Goal: Use online tool/utility: Utilize a website feature to perform a specific function

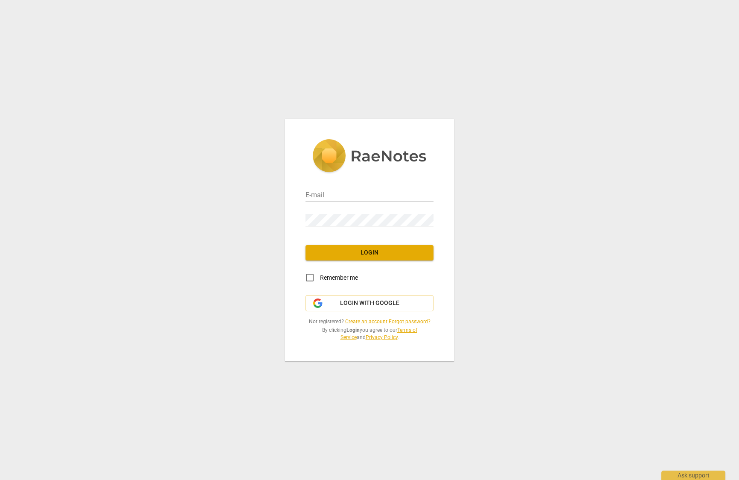
type input "[EMAIL_ADDRESS][DOMAIN_NAME]"
click at [381, 254] on span "Login" at bounding box center [369, 252] width 114 height 9
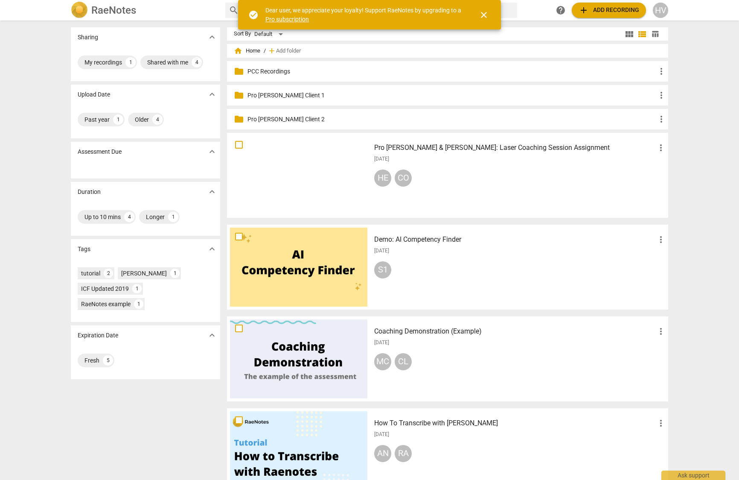
click at [284, 67] on p "PCC Recordings" at bounding box center [451, 71] width 409 height 9
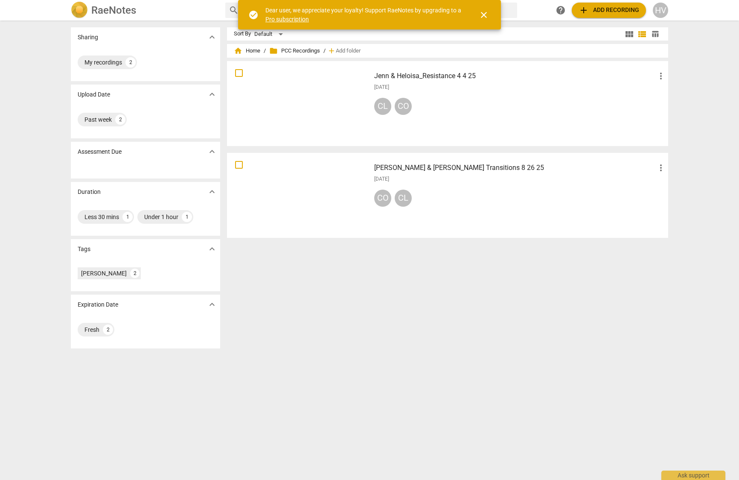
click at [488, 15] on span "close" at bounding box center [484, 15] width 10 height 10
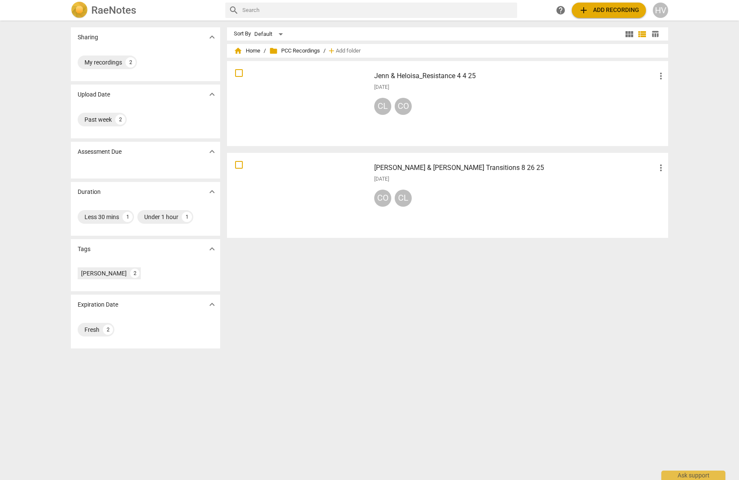
click at [602, 12] on span "add Add recording" at bounding box center [609, 10] width 61 height 10
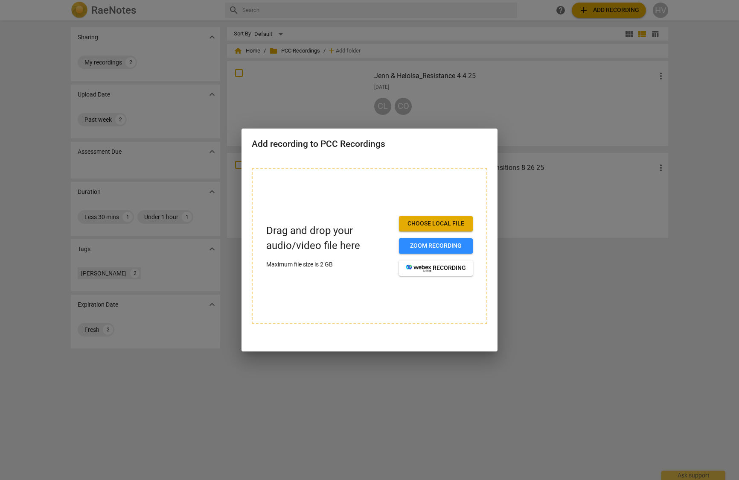
click at [450, 225] on span "Choose local file" at bounding box center [436, 223] width 60 height 9
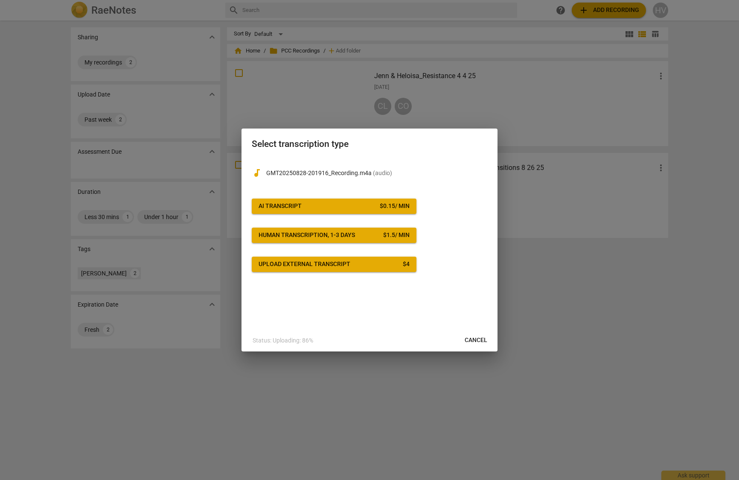
click at [340, 199] on button "AI Transcript $ 0.15 / min" at bounding box center [334, 205] width 165 height 15
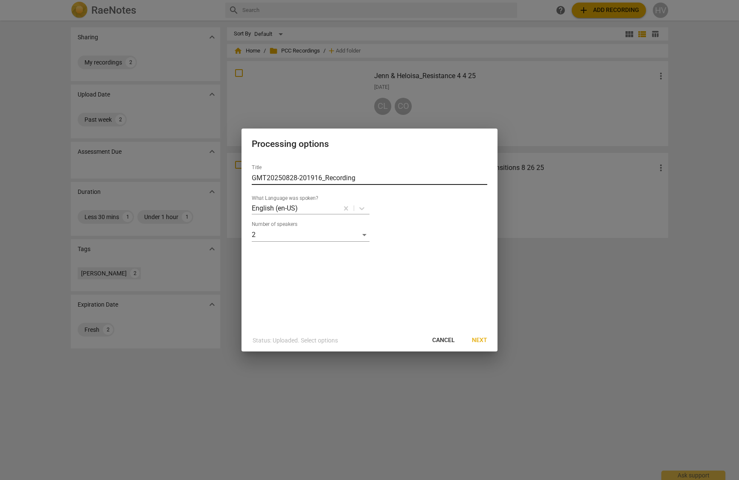
click at [279, 178] on input "GMT20250828-201916_Recording" at bounding box center [369, 178] width 235 height 14
type input "Jen & Heloisa Coaching Change 8.28.25"
click at [486, 342] on span "Next" at bounding box center [479, 340] width 15 height 9
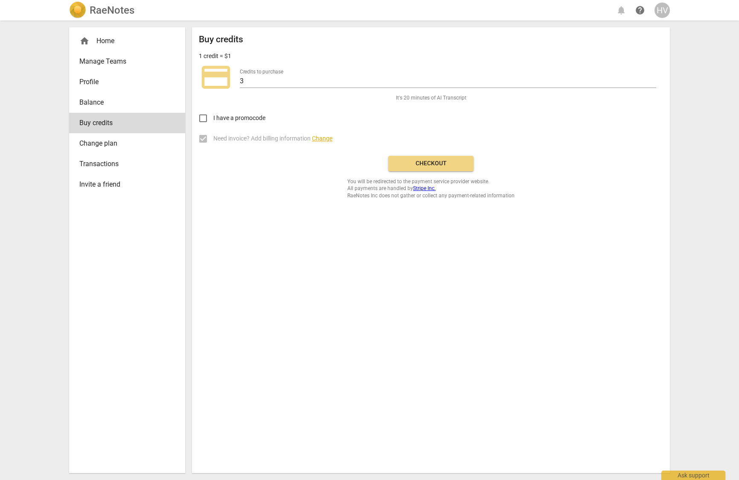
click at [413, 169] on button "Checkout" at bounding box center [430, 163] width 85 height 15
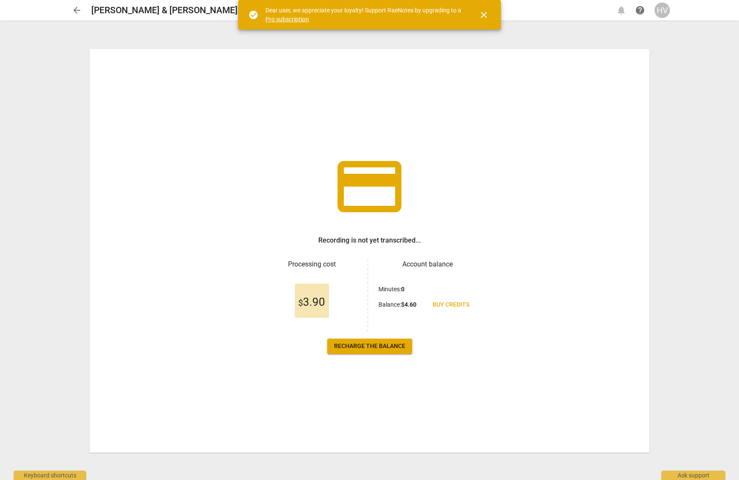
click at [486, 17] on span "close" at bounding box center [484, 15] width 10 height 10
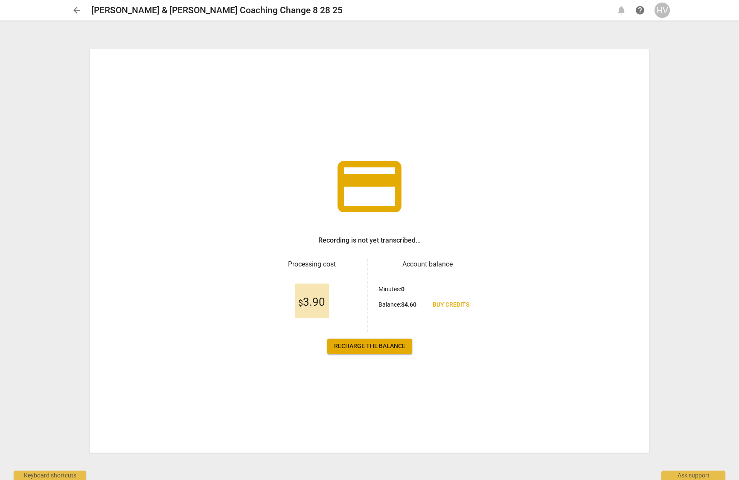
click at [377, 347] on span "Recharge the balance" at bounding box center [369, 346] width 71 height 9
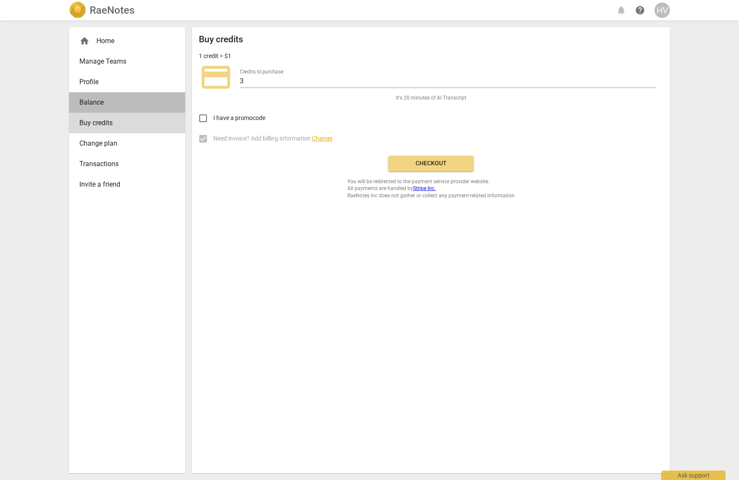
click at [110, 102] on span "Balance" at bounding box center [123, 102] width 89 height 10
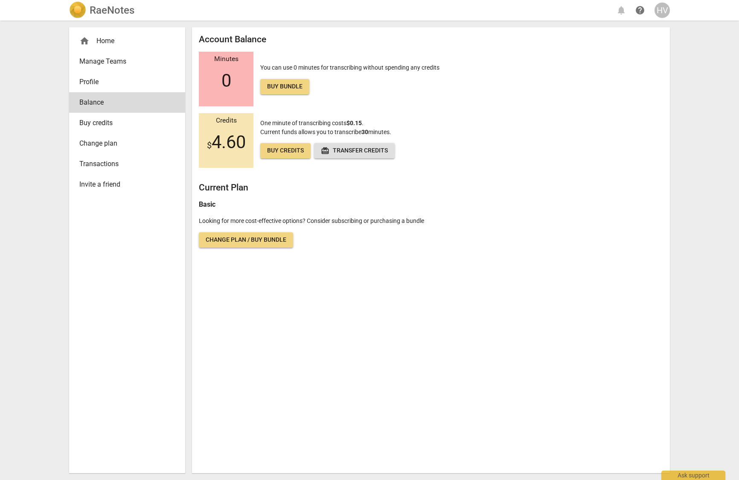
click at [107, 155] on link "Transactions" at bounding box center [127, 164] width 116 height 20
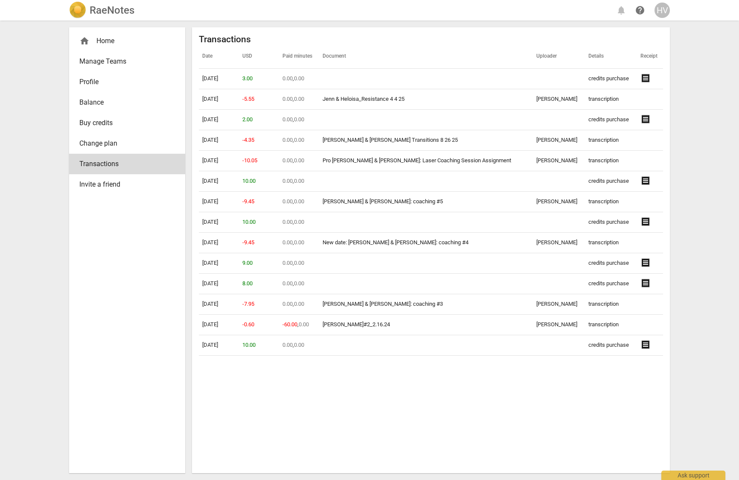
click at [109, 44] on div "home Home" at bounding box center [123, 41] width 89 height 10
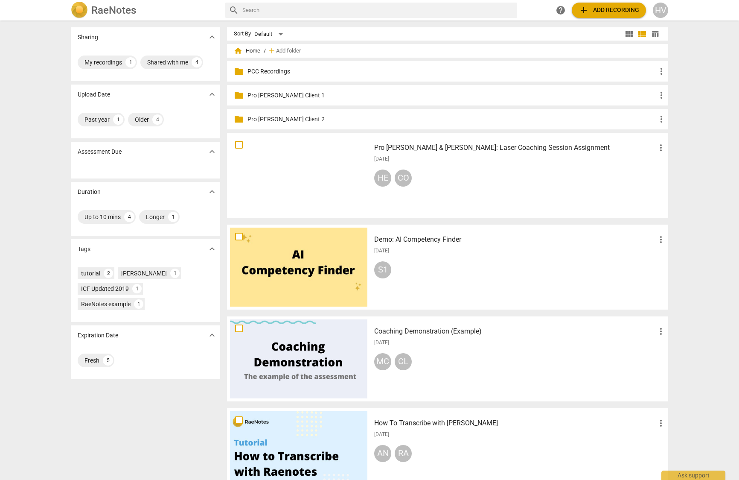
click at [330, 68] on p "PCC Recordings" at bounding box center [451, 71] width 409 height 9
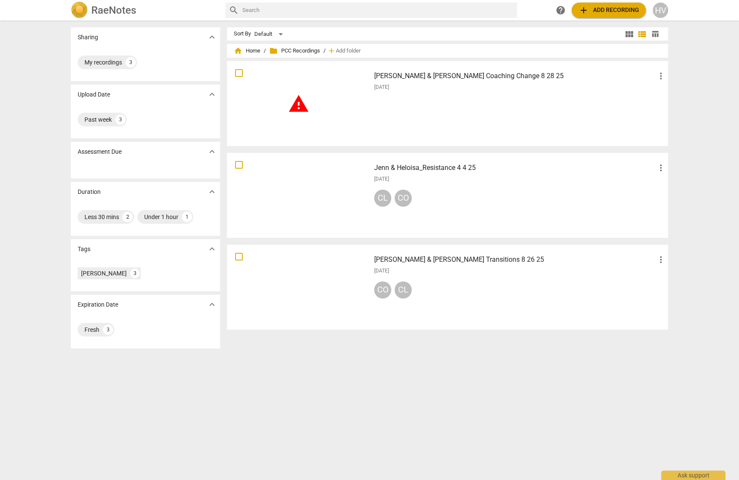
click at [422, 73] on h3 "[PERSON_NAME] & [PERSON_NAME] Coaching Change 8 28 25" at bounding box center [515, 76] width 282 height 10
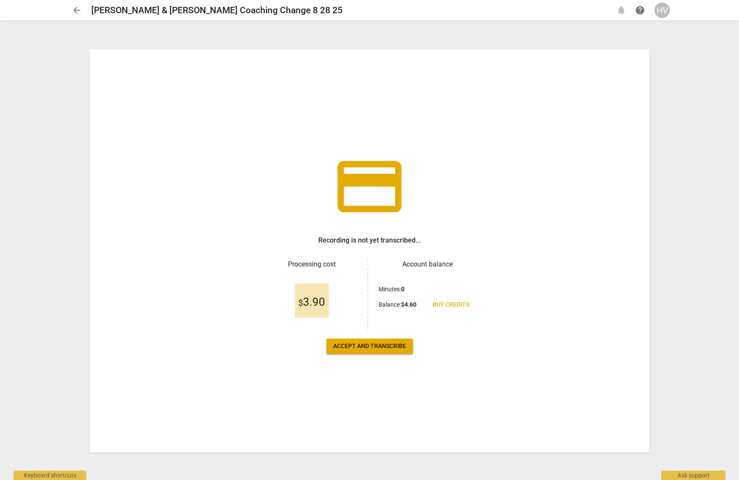
click at [380, 346] on span "Accept and transcribe" at bounding box center [369, 346] width 73 height 9
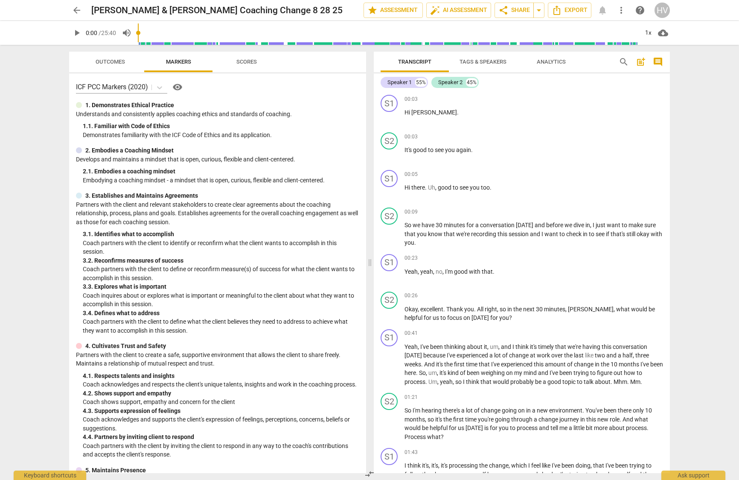
click at [480, 59] on span "Tags & Speakers" at bounding box center [482, 61] width 47 height 6
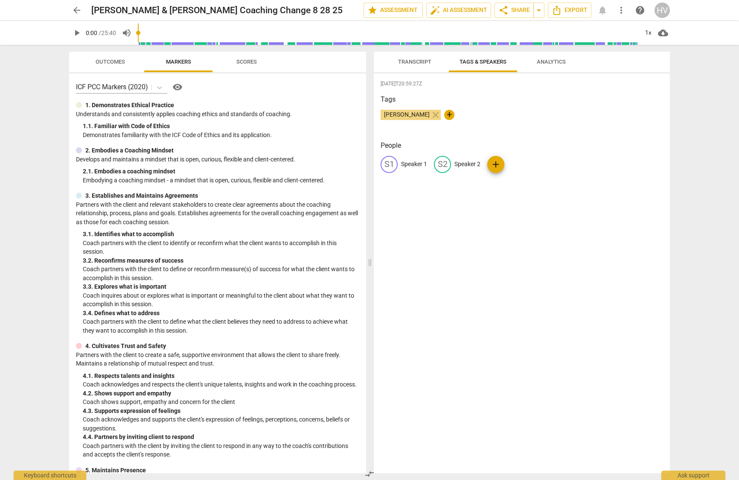
click at [459, 161] on p "Speaker 2" at bounding box center [467, 164] width 26 height 9
type input "Coach"
click at [415, 161] on p "Speaker 1" at bounding box center [414, 164] width 26 height 9
type input "Client"
click at [519, 204] on div "[DATE]T20:59:27Z Tags [PERSON_NAME] close + People edit Client delete CO Coach …" at bounding box center [522, 272] width 296 height 399
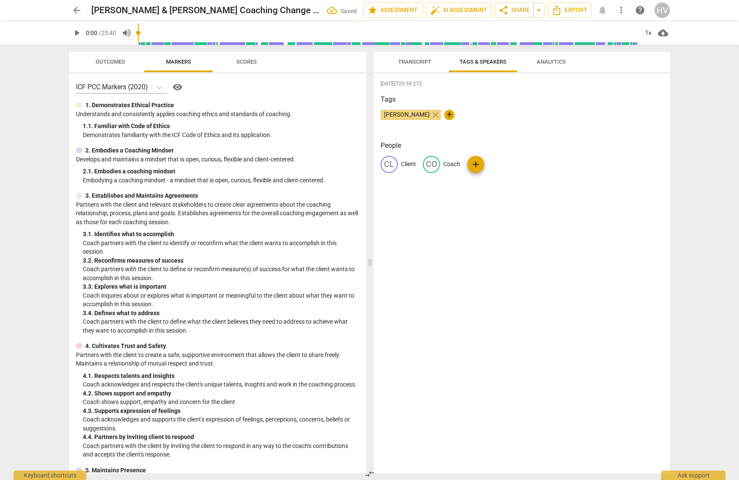
click at [430, 59] on span "Transcript" at bounding box center [414, 61] width 33 height 6
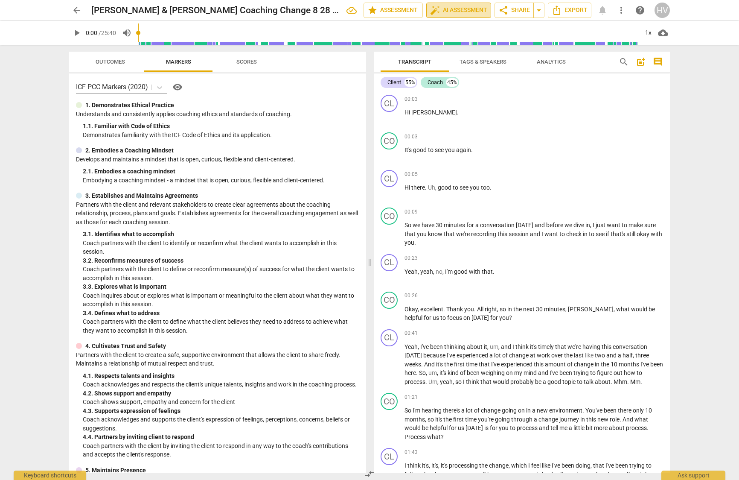
click at [453, 10] on span "auto_fix_high AI Assessment" at bounding box center [458, 10] width 57 height 10
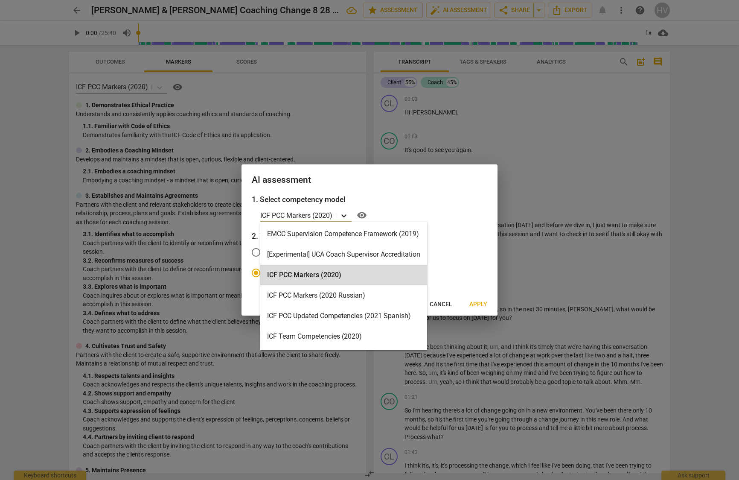
click at [345, 218] on icon at bounding box center [344, 215] width 9 height 9
click at [346, 274] on div "ICF PCC Markers (2020)" at bounding box center [343, 275] width 167 height 20
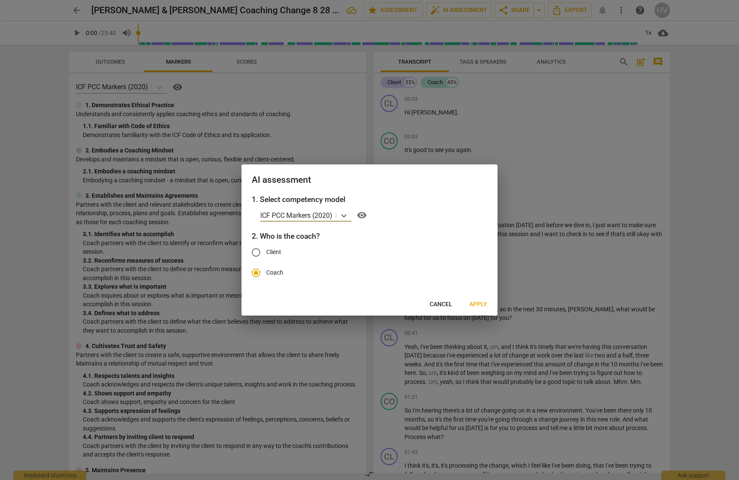
click at [479, 304] on span "Apply" at bounding box center [478, 304] width 18 height 9
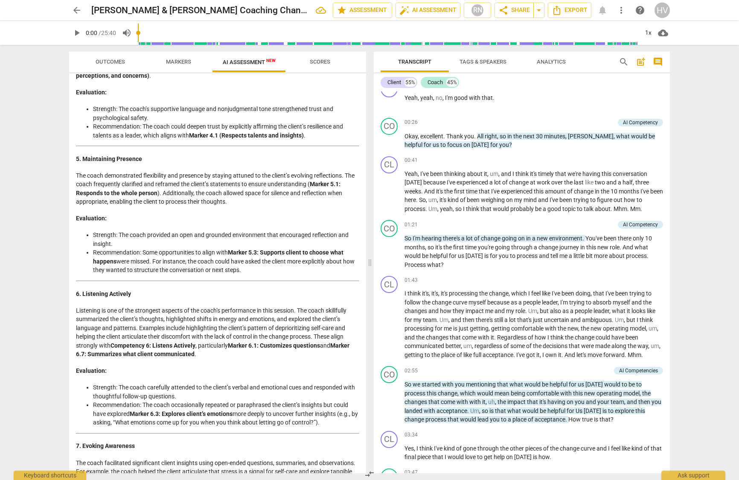
scroll to position [521, 0]
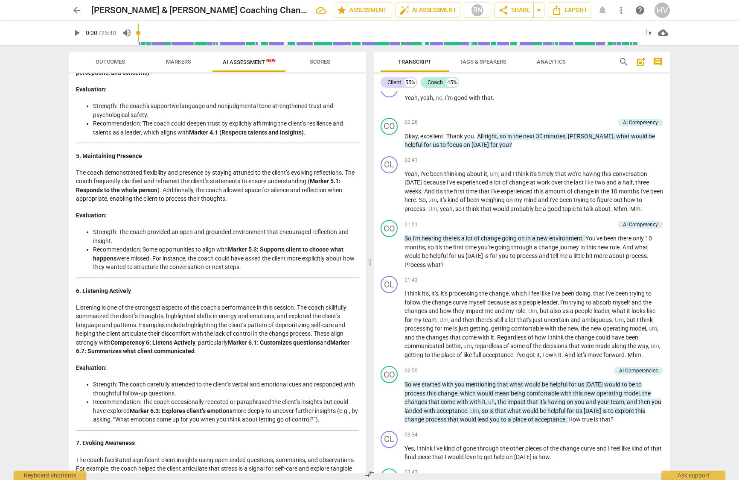
click at [256, 271] on li "Recommendation: Some opportunities to align with Marker 5.3: Supports client to…" at bounding box center [226, 258] width 266 height 26
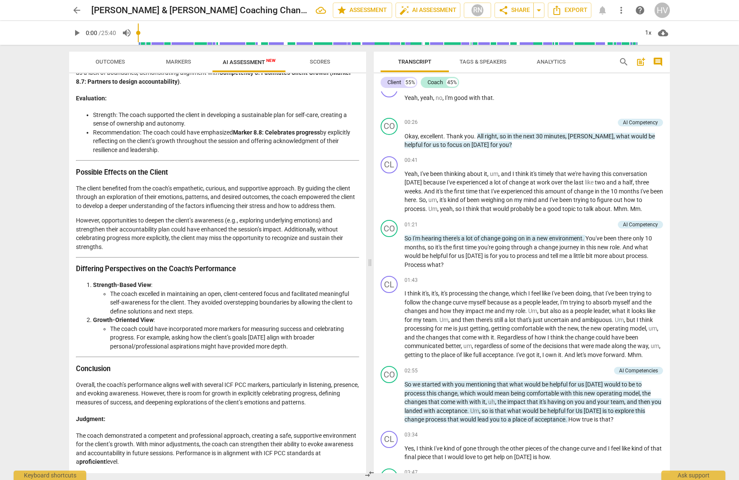
scroll to position [1078, 0]
click at [178, 459] on p "The coach demonstrated a competent and professional approach, creating a safe, …" at bounding box center [217, 448] width 283 height 35
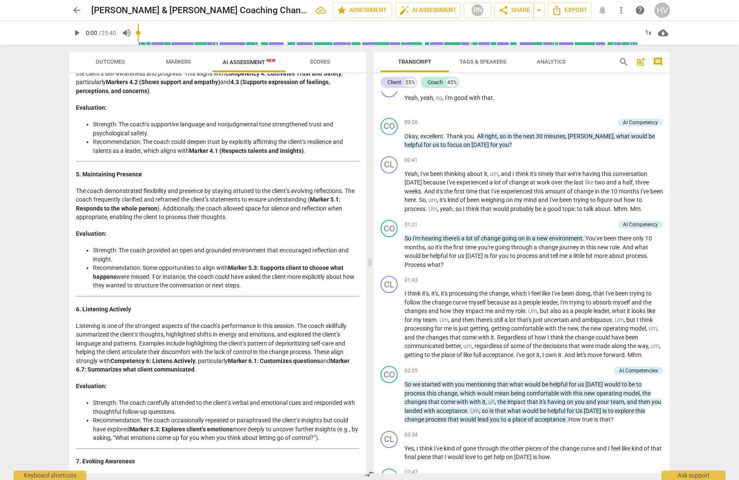
scroll to position [0, 0]
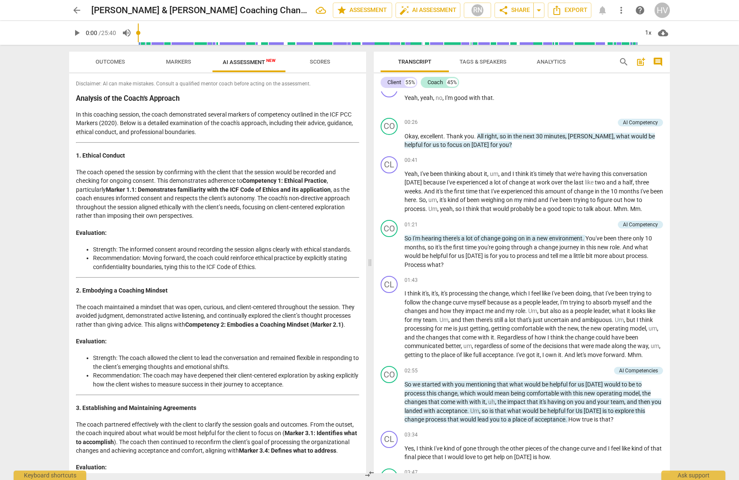
drag, startPoint x: 177, startPoint y: 464, endPoint x: 76, endPoint y: 79, distance: 398.0
click at [76, 79] on div "Disclaimer: AI can make mistakes. Consult a qualified mentor coach before actin…" at bounding box center [217, 272] width 297 height 399
copy div "Loremipsum: DO sit amet consecte. Adipisc e seddoeius tempor incid utlabo etdol…"
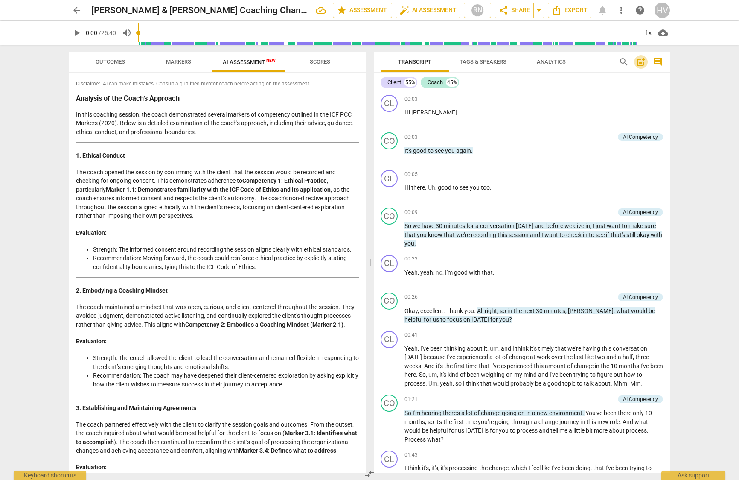
click at [640, 61] on span "post_add" at bounding box center [641, 62] width 10 height 10
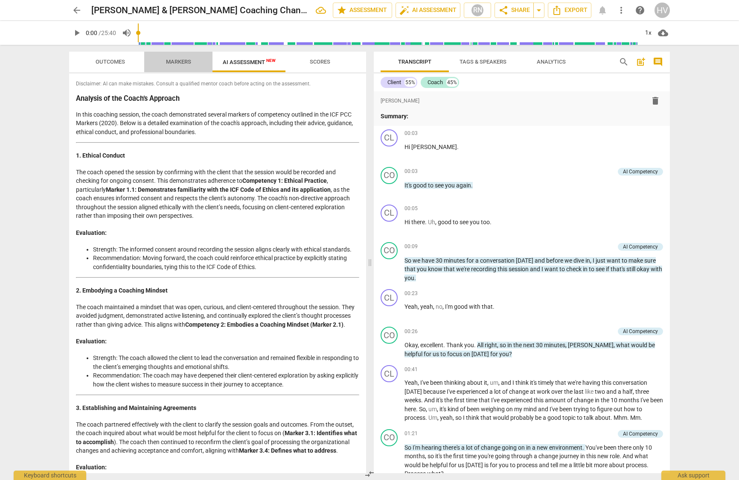
click at [183, 70] on button "Markers" at bounding box center [178, 62] width 68 height 20
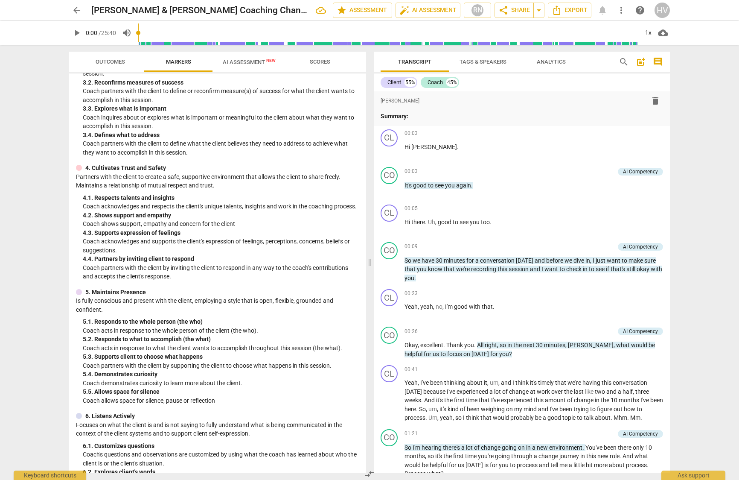
scroll to position [353, 0]
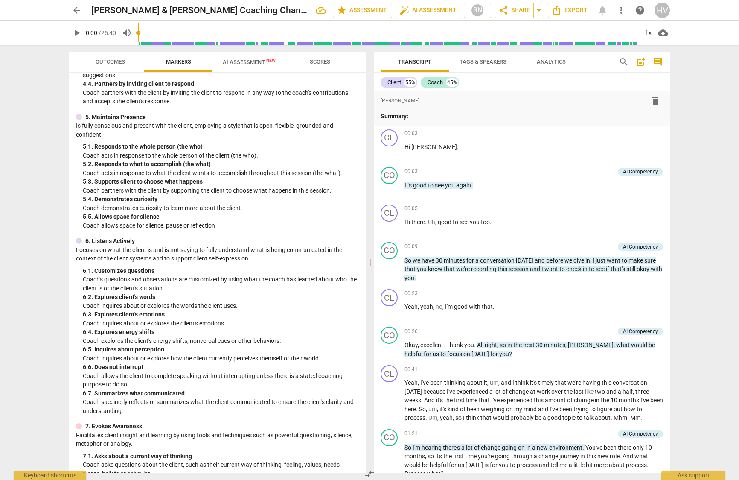
click at [308, 59] on span "Scores" at bounding box center [319, 62] width 41 height 12
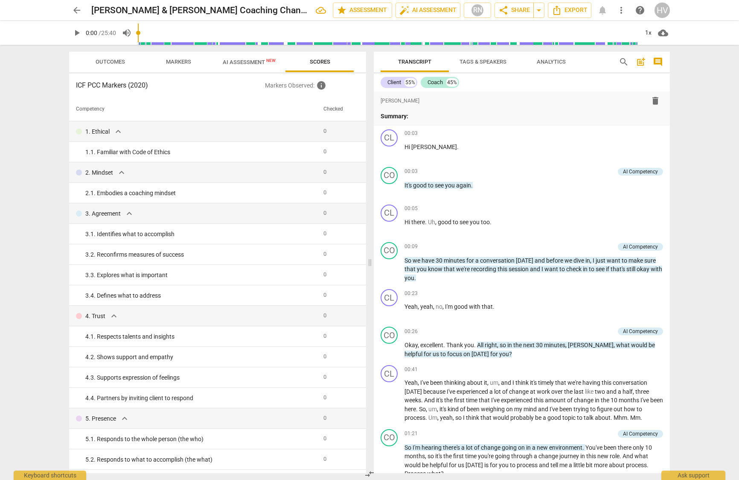
click at [112, 56] on span "Outcomes" at bounding box center [110, 62] width 50 height 12
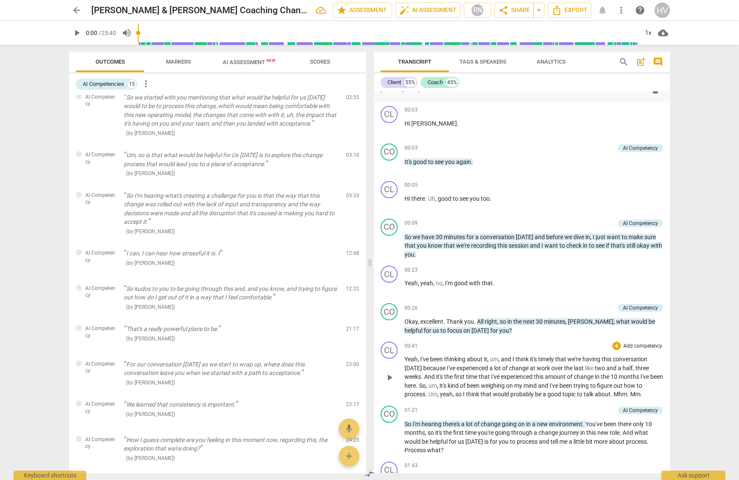
scroll to position [0, 0]
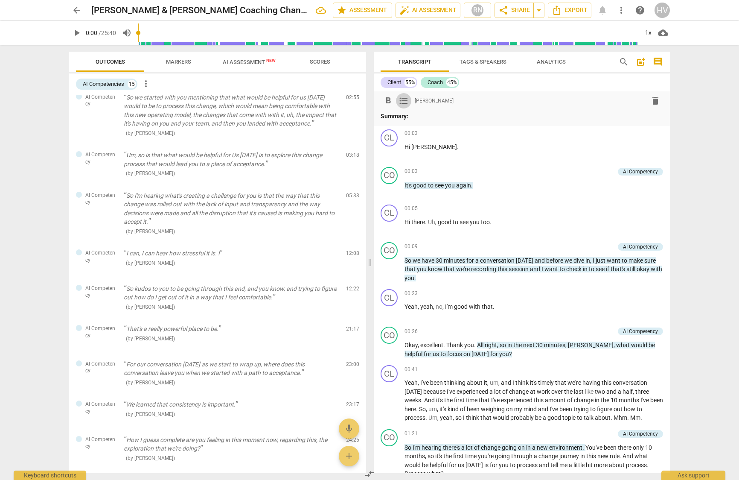
click at [402, 104] on span "format_list_bulleted" at bounding box center [403, 101] width 10 height 10
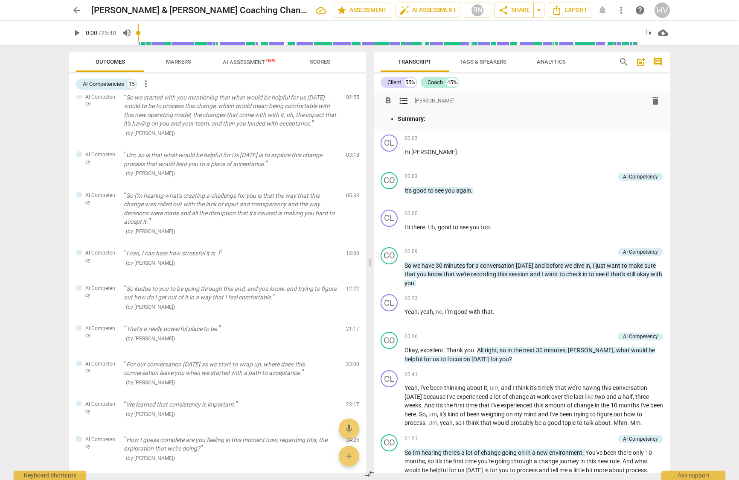
click at [402, 104] on span "format_list_bulleted" at bounding box center [403, 101] width 10 height 10
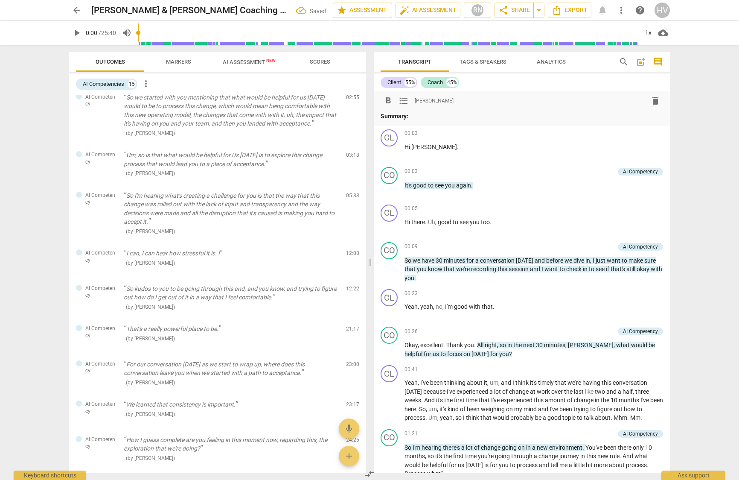
click at [477, 58] on span "Tags & Speakers" at bounding box center [482, 61] width 47 height 6
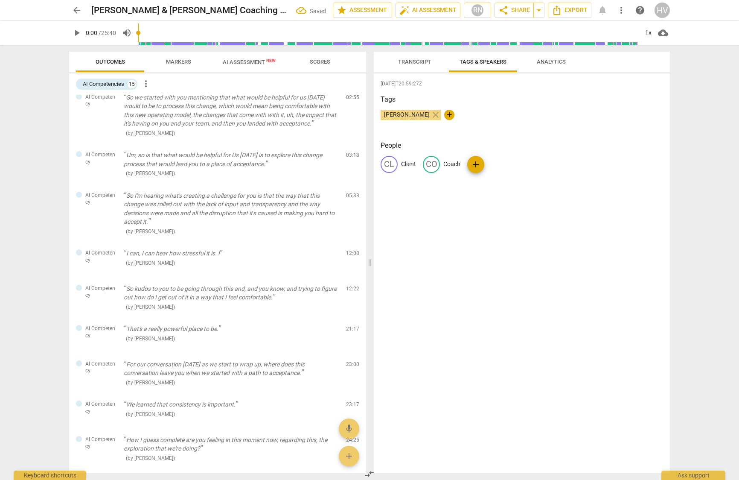
click at [539, 58] on span "Analytics" at bounding box center [551, 61] width 29 height 6
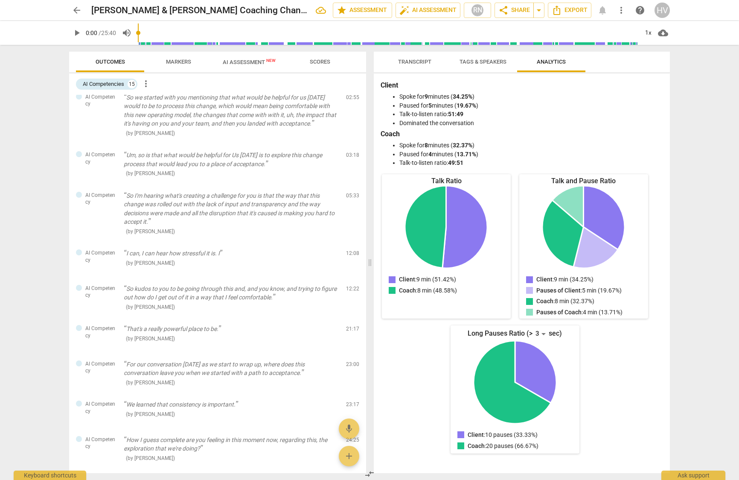
click at [492, 58] on span "Tags & Speakers" at bounding box center [482, 62] width 67 height 12
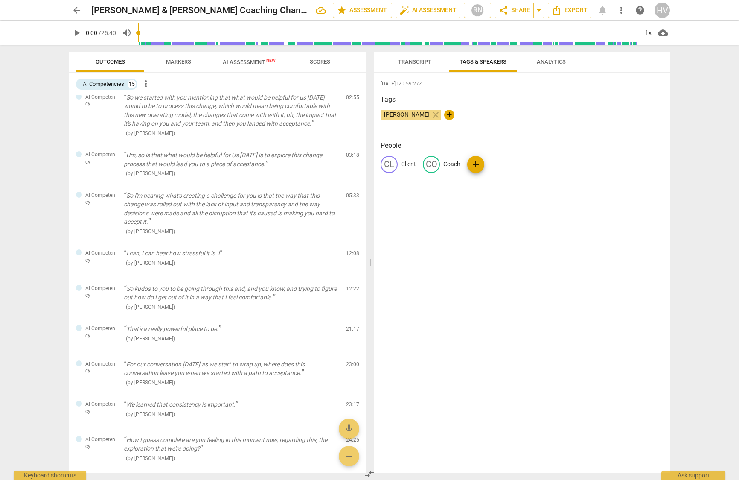
click at [420, 59] on span "Transcript" at bounding box center [414, 61] width 33 height 6
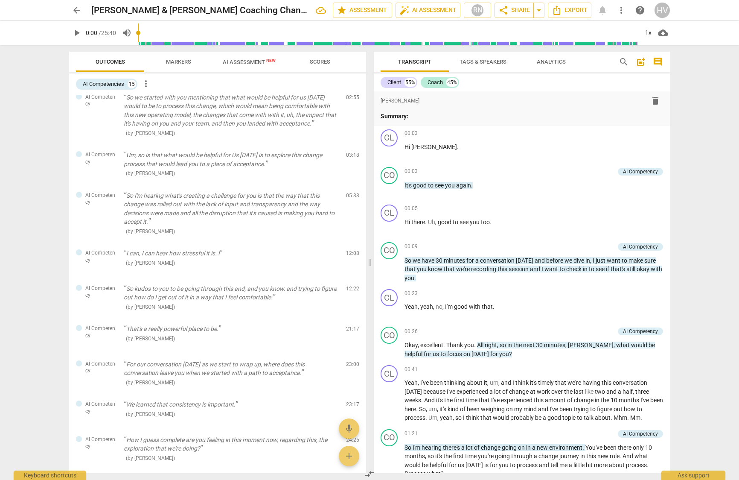
click at [421, 64] on span "Transcript" at bounding box center [414, 61] width 33 height 6
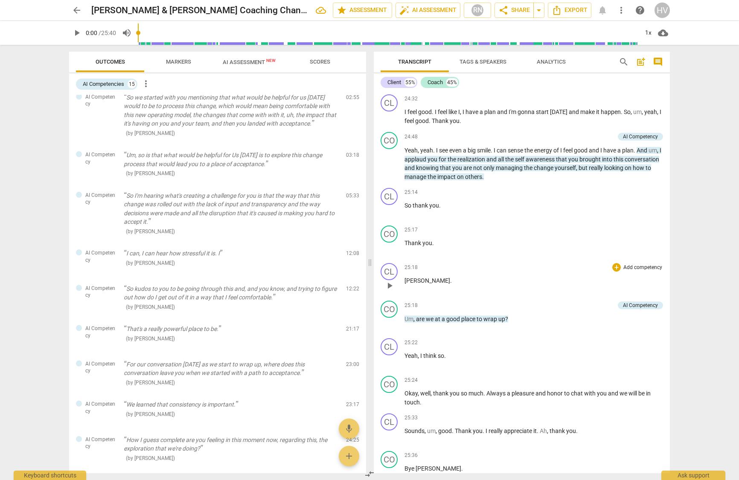
scroll to position [3050, 0]
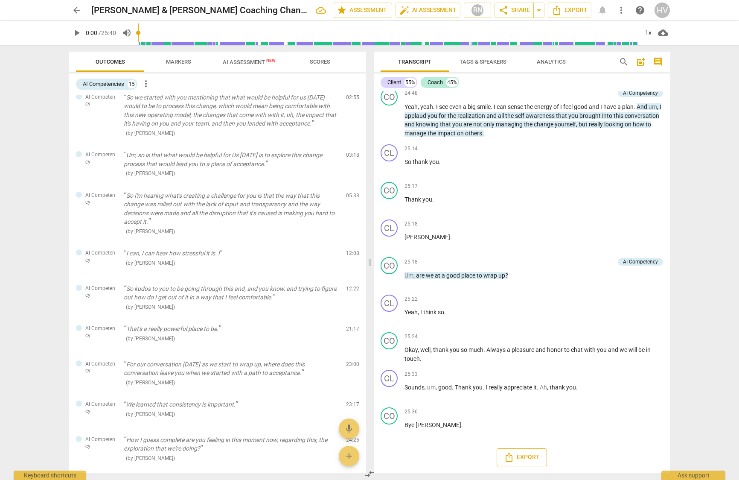
click at [536, 455] on span "Export" at bounding box center [522, 457] width 36 height 10
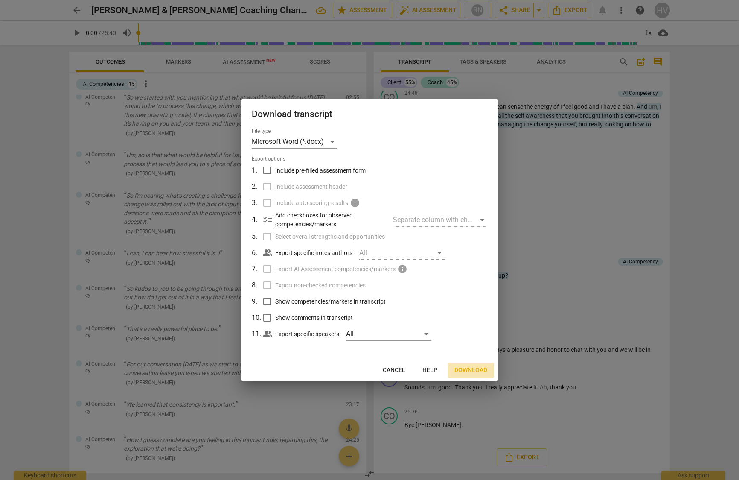
click at [467, 369] on span "Download" at bounding box center [470, 370] width 33 height 9
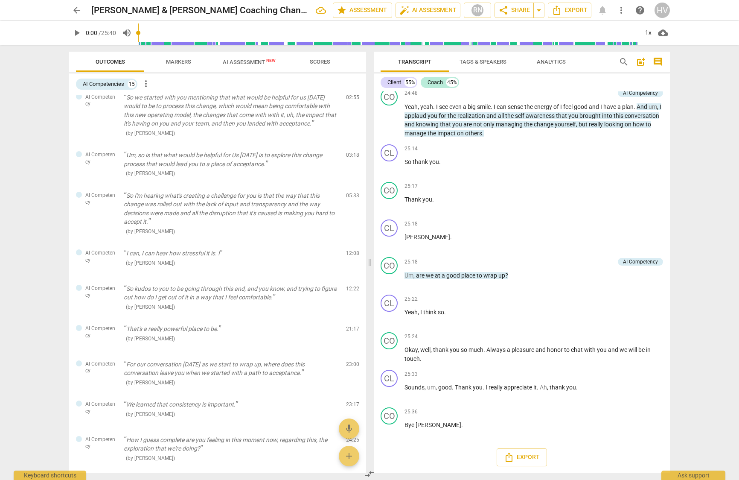
click at [592, 14] on div "arrow_back [PERSON_NAME] & [PERSON_NAME] Coaching Change 8 28 25 edit star Asse…" at bounding box center [369, 10] width 601 height 15
click at [243, 60] on span "AI Assessment New" at bounding box center [249, 62] width 53 height 6
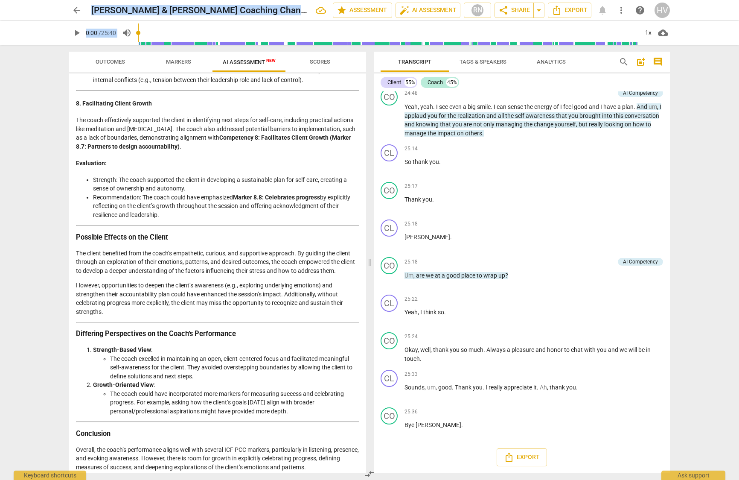
scroll to position [1078, 0]
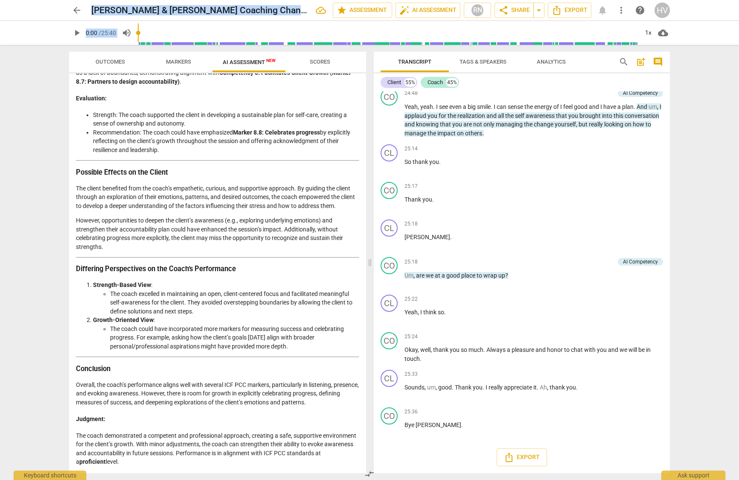
drag, startPoint x: 77, startPoint y: 82, endPoint x: 239, endPoint y: 466, distance: 416.6
click at [239, 466] on div "Disclaimer: AI can make mistakes. Consult a qualified mentor coach before actin…" at bounding box center [217, 272] width 297 height 399
copy div "Loremipsum: DO sit amet consecte. Adipisc e seddoeius tempor incid utlabo etdol…"
